Goal: Transaction & Acquisition: Purchase product/service

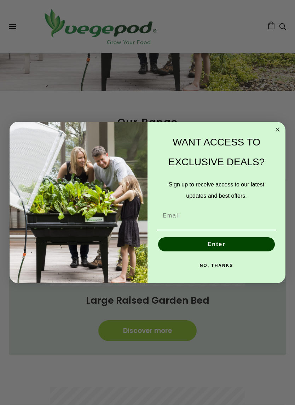
scroll to position [0, 136]
click at [160, 223] on input "Email" at bounding box center [216, 216] width 119 height 14
click at [191, 217] on input "Email" at bounding box center [216, 216] width 119 height 14
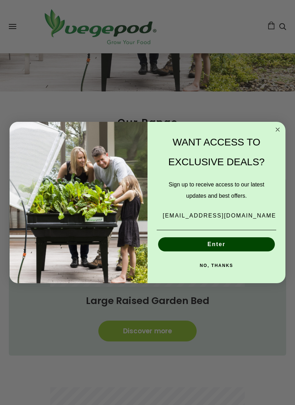
type input "dsdick@icloud.com"
click input "Submit" at bounding box center [0, 0] width 0 height 0
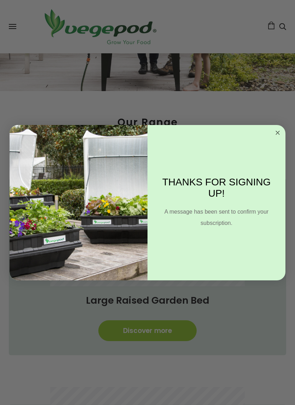
scroll to position [0, 543]
click at [278, 131] on circle "Close dialog" at bounding box center [278, 133] width 8 height 8
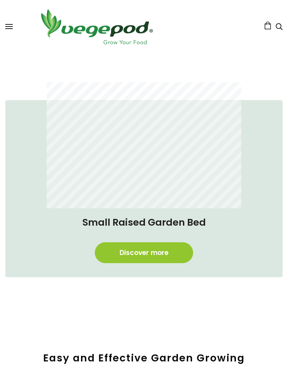
scroll to position [686, 4]
click at [134, 252] on link "Discover more" at bounding box center [144, 252] width 98 height 21
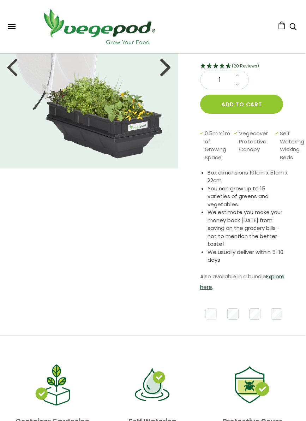
scroll to position [105, 1]
click at [207, 283] on link "Explore here" at bounding box center [242, 282] width 84 height 18
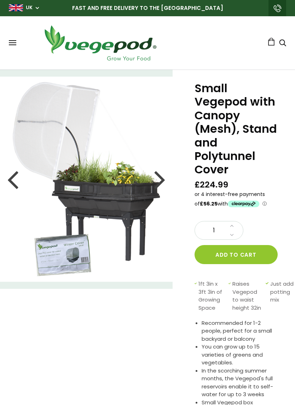
click at [228, 257] on button "Add to cart" at bounding box center [235, 254] width 83 height 19
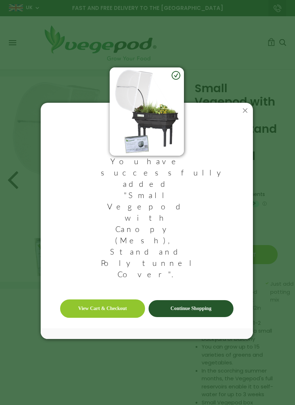
click at [174, 300] on link "Continue Shopping" at bounding box center [190, 308] width 85 height 17
